Goal: Task Accomplishment & Management: Use online tool/utility

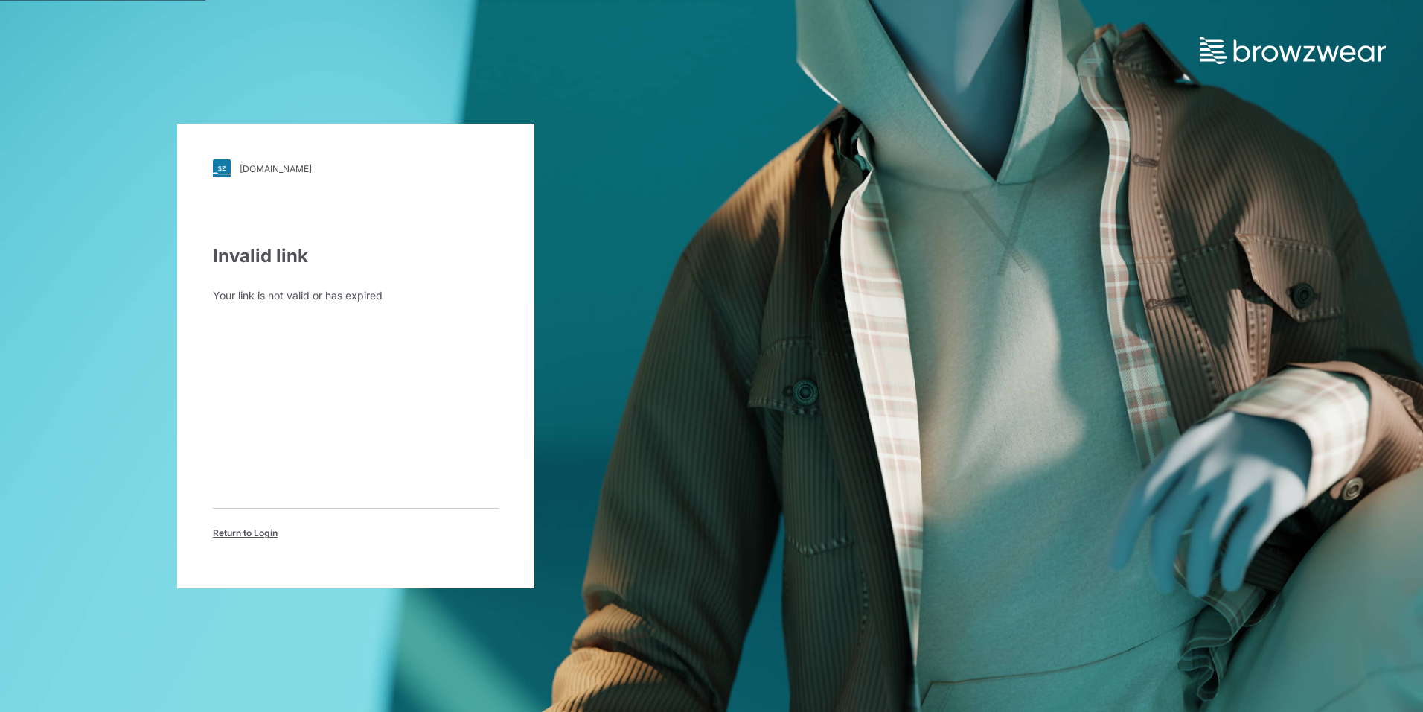
click at [249, 531] on span "Return to Login" at bounding box center [245, 532] width 65 height 13
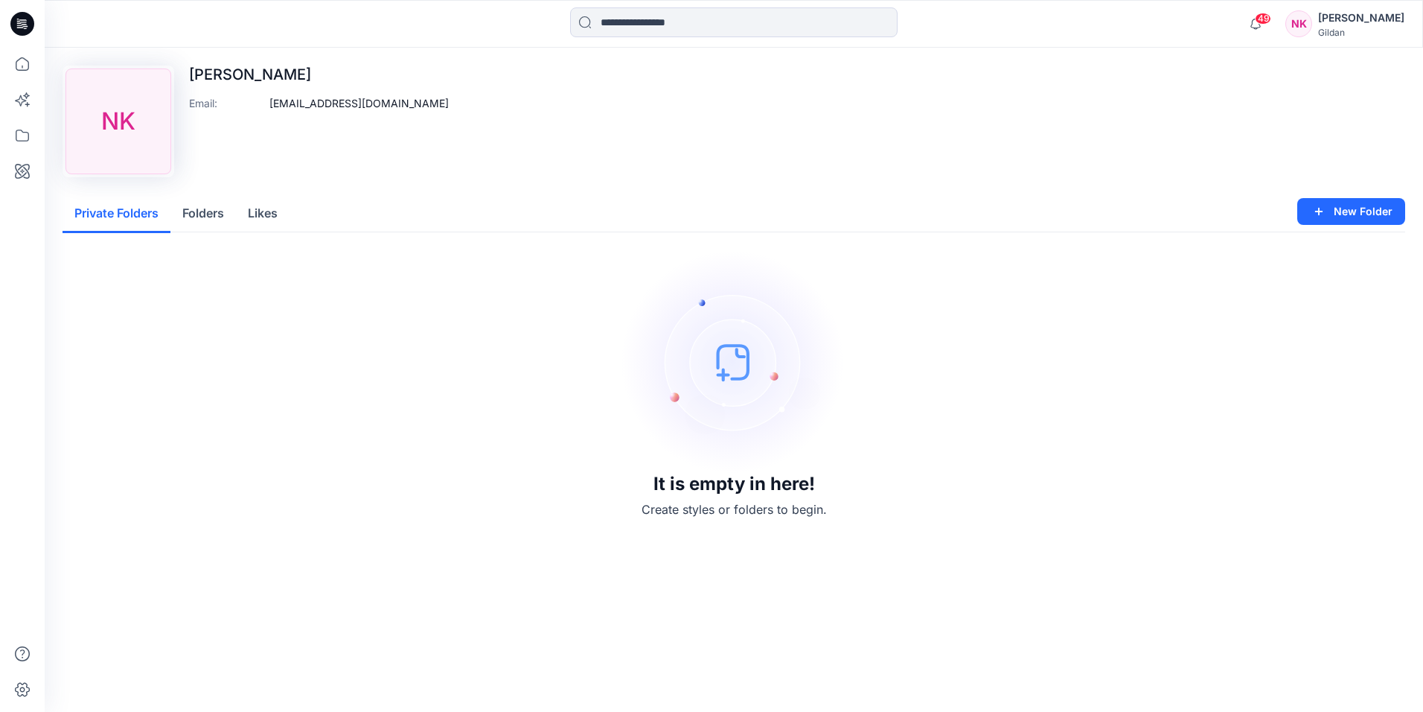
click at [1312, 22] on div "NK" at bounding box center [1299, 23] width 27 height 27
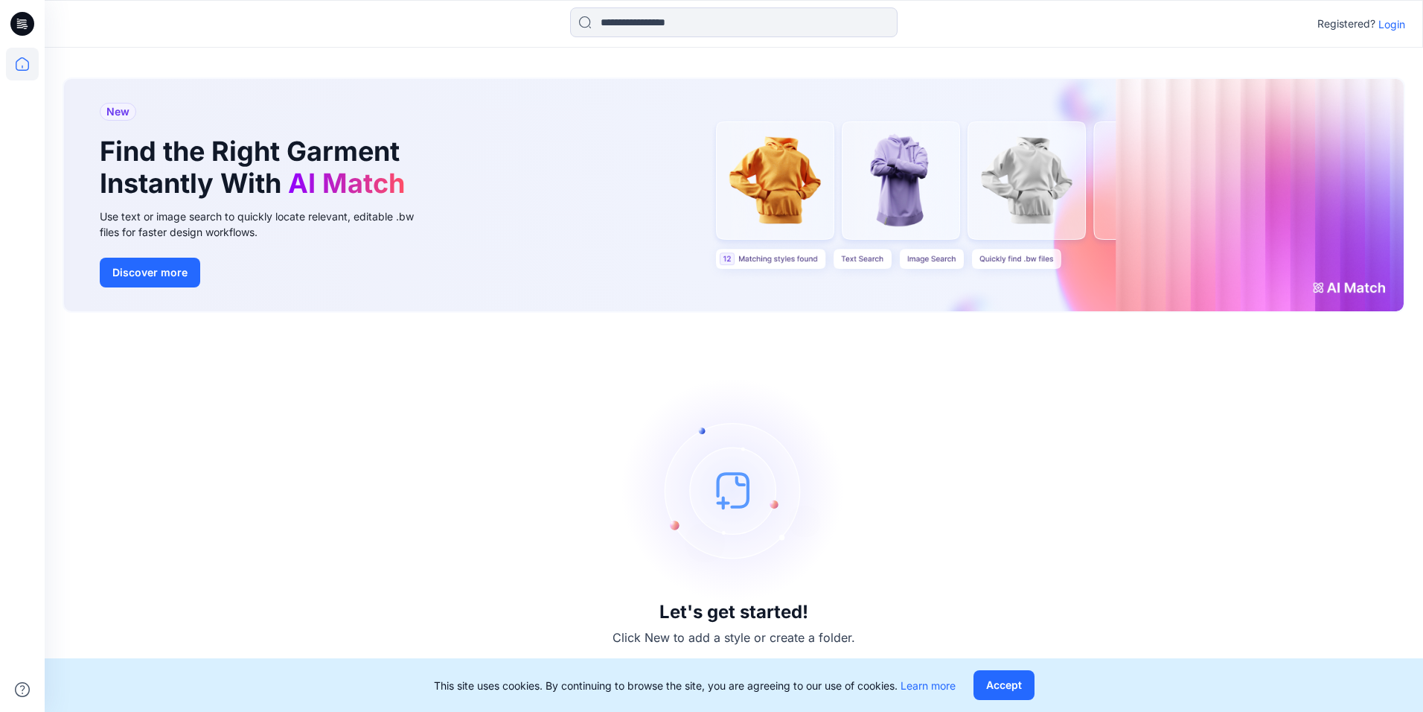
click at [1390, 23] on p "Login" at bounding box center [1392, 24] width 27 height 16
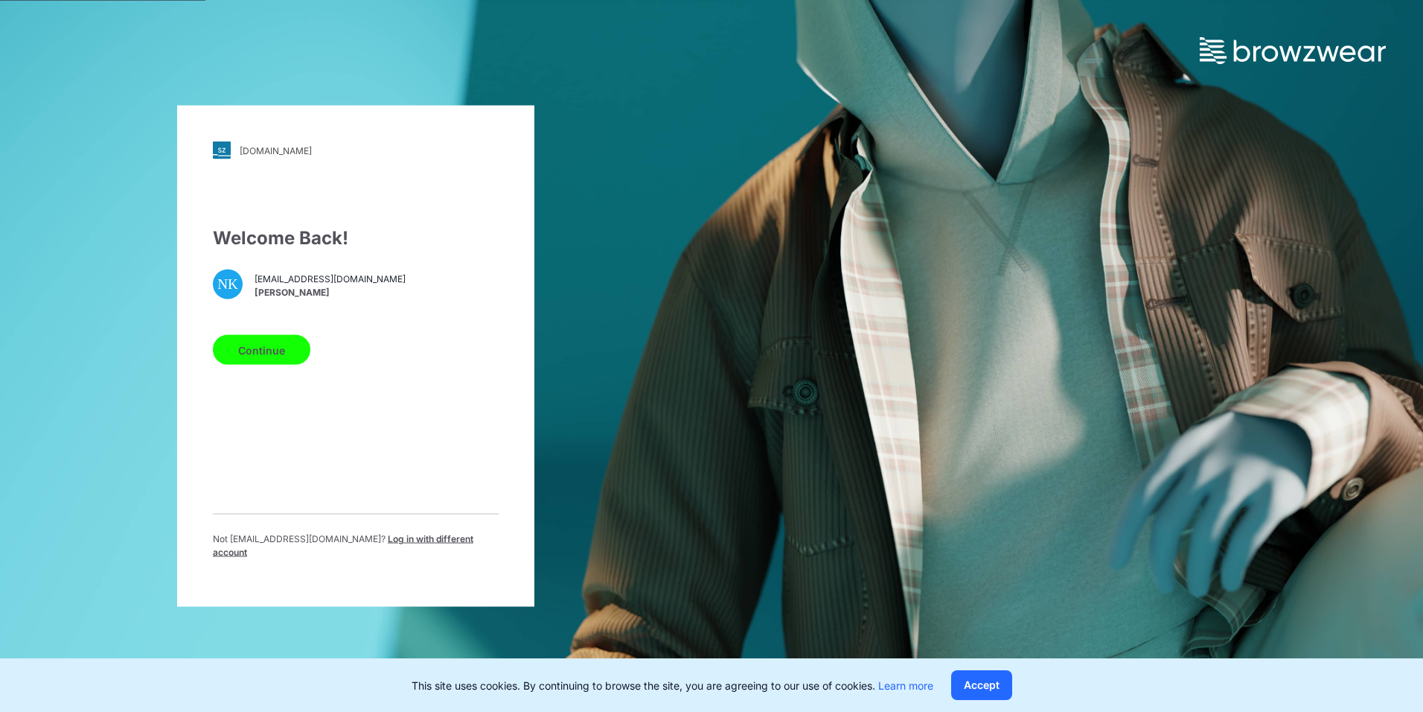
click at [260, 357] on button "Continue" at bounding box center [262, 350] width 98 height 30
drag, startPoint x: 260, startPoint y: 357, endPoint x: 240, endPoint y: 358, distance: 19.4
click at [240, 358] on button "Continue" at bounding box center [262, 350] width 98 height 30
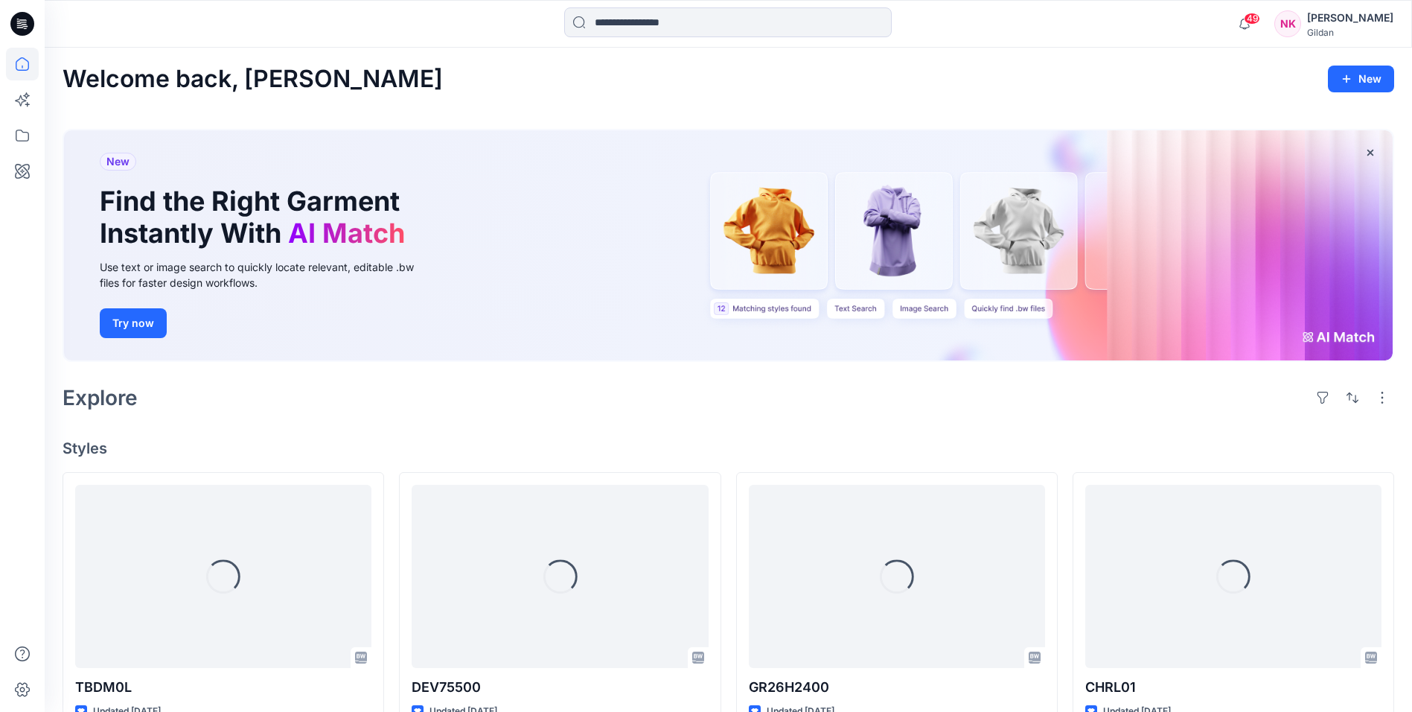
scroll to position [149, 0]
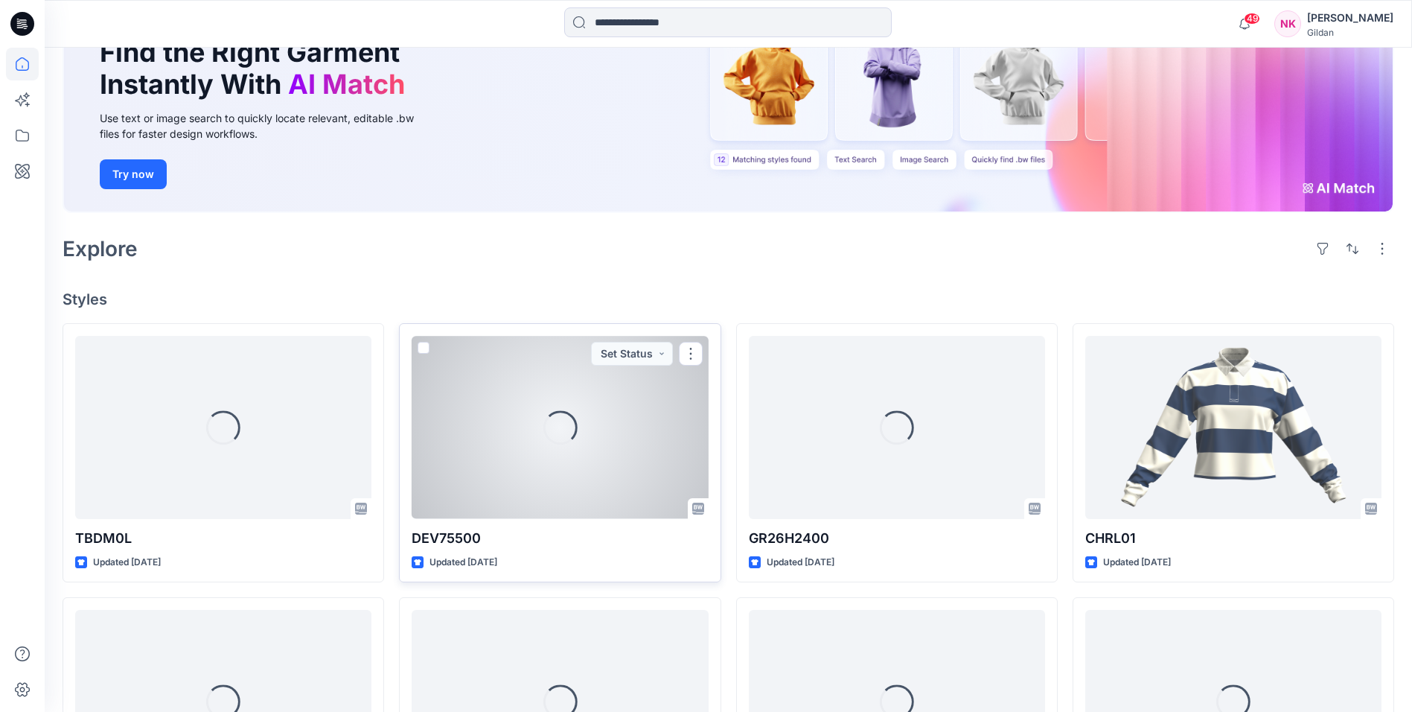
click at [538, 465] on div "Loading..." at bounding box center [560, 427] width 296 height 182
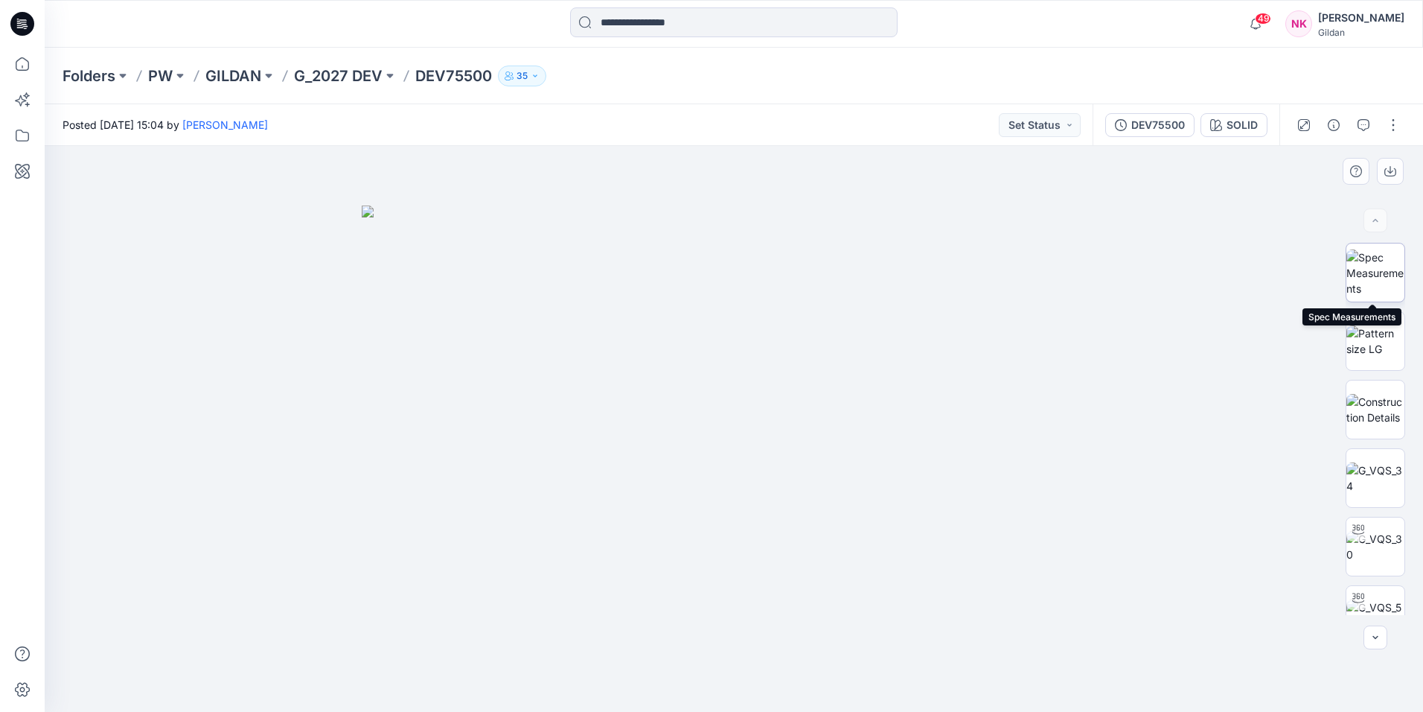
click at [1367, 278] on img at bounding box center [1376, 272] width 58 height 47
drag, startPoint x: 1119, startPoint y: 547, endPoint x: 1082, endPoint y: 544, distance: 37.3
click at [1119, 547] on div at bounding box center [734, 429] width 1379 height 566
click at [1391, 172] on icon "button" at bounding box center [1391, 169] width 6 height 7
